Goal: Task Accomplishment & Management: Use online tool/utility

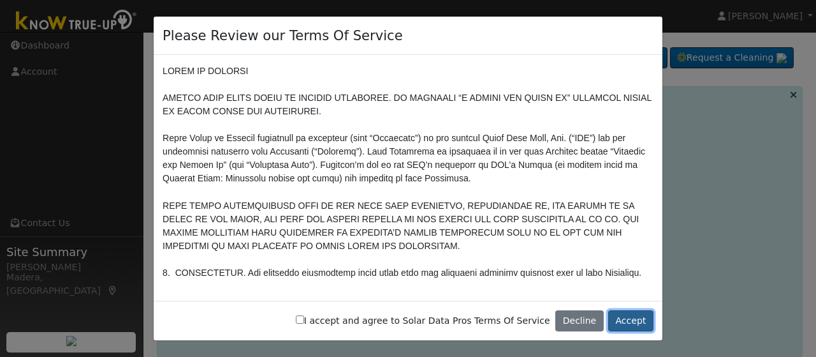
click at [632, 313] on button "Accept" at bounding box center [631, 321] width 45 height 22
click at [343, 323] on label "I accept and agree to Solar Data Pros Terms Of Service" at bounding box center [423, 320] width 255 height 13
click at [304, 323] on input "I accept and agree to Solar Data Pros Terms Of Service" at bounding box center [300, 319] width 8 height 8
checkbox input "true"
click at [632, 317] on button "Accept" at bounding box center [631, 321] width 45 height 22
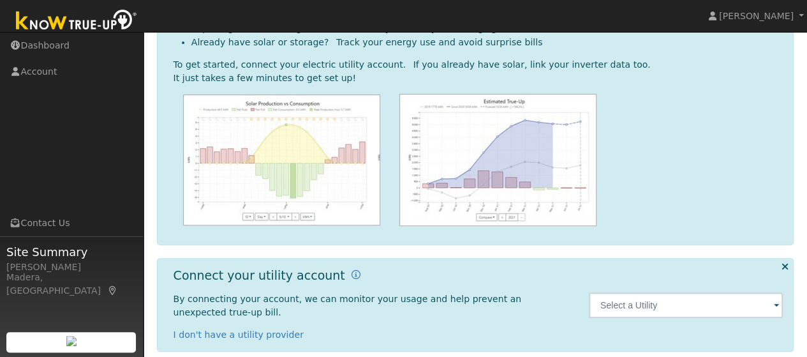
scroll to position [218, 0]
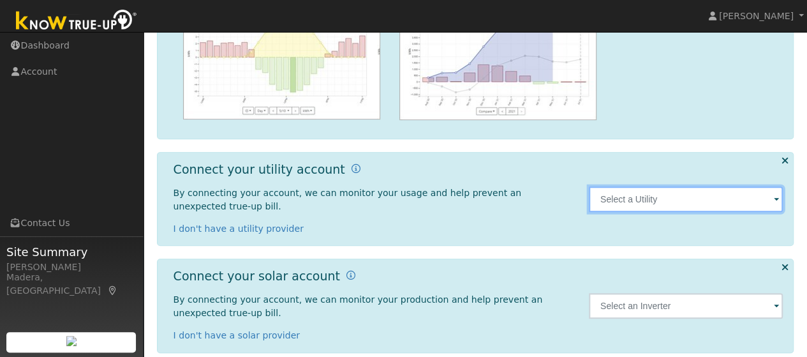
click at [624, 188] on input "text" at bounding box center [686, 199] width 195 height 26
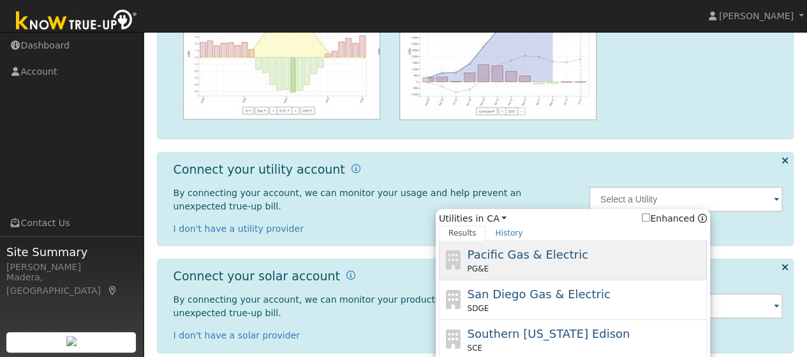
click at [556, 249] on span "Pacific Gas & Electric" at bounding box center [527, 253] width 121 height 13
type input "PG&E"
